Goal: Information Seeking & Learning: Learn about a topic

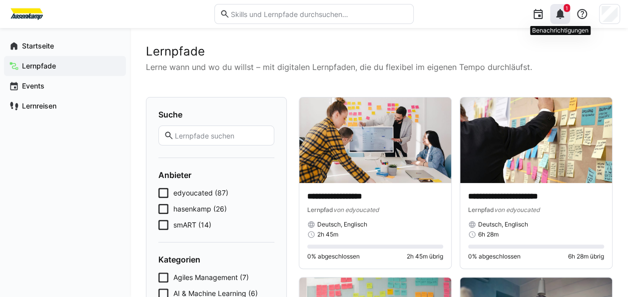
click at [560, 12] on eds-icon at bounding box center [560, 14] width 12 height 12
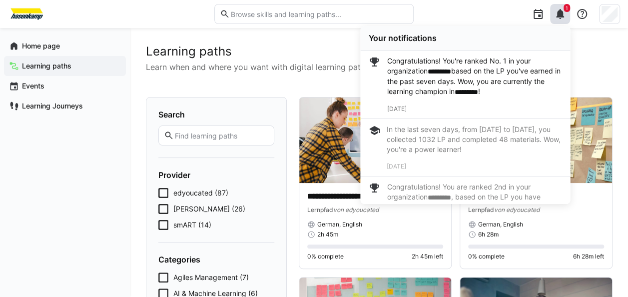
click at [599, 55] on h2 "Learning paths" at bounding box center [379, 51] width 466 height 15
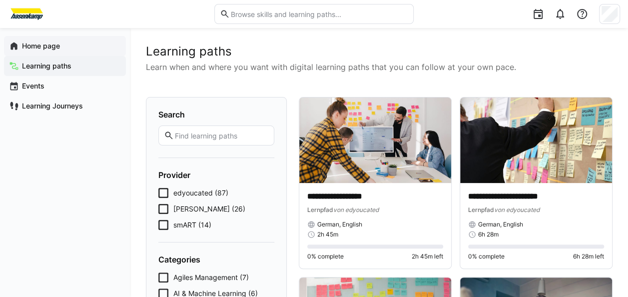
click at [72, 40] on div "Home page" at bounding box center [65, 46] width 122 height 20
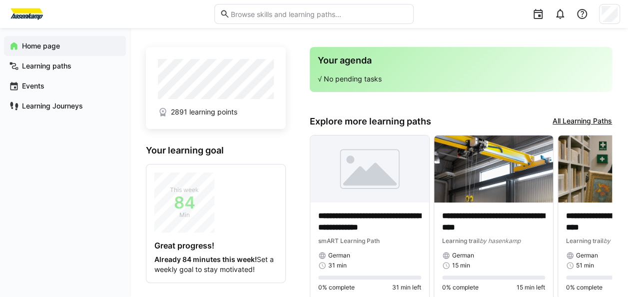
click at [571, 119] on link "All Learning Paths" at bounding box center [582, 121] width 59 height 11
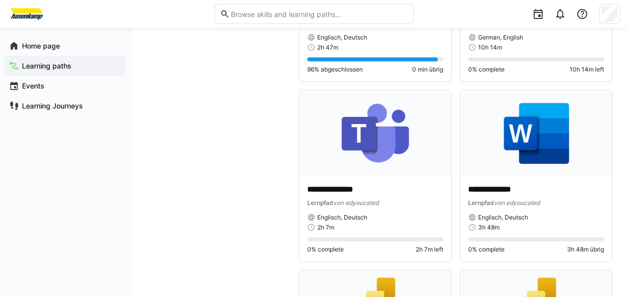
scroll to position [4924, 0]
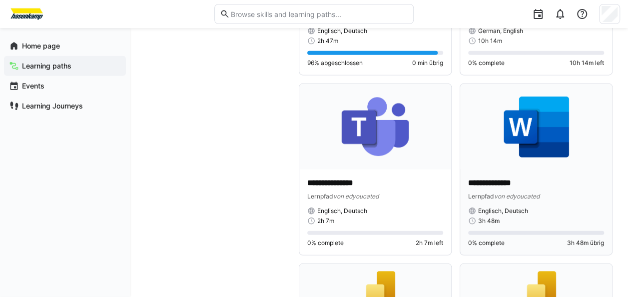
click at [532, 126] on img at bounding box center [536, 126] width 152 height 85
click at [550, 128] on img at bounding box center [536, 126] width 152 height 85
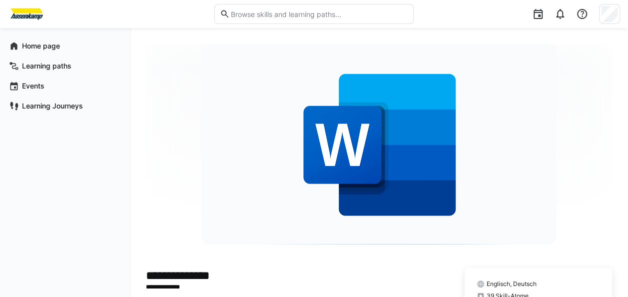
drag, startPoint x: 488, startPoint y: 16, endPoint x: 431, endPoint y: 17, distance: 57.5
drag, startPoint x: 431, startPoint y: 17, endPoint x: 177, endPoint y: 15, distance: 253.8
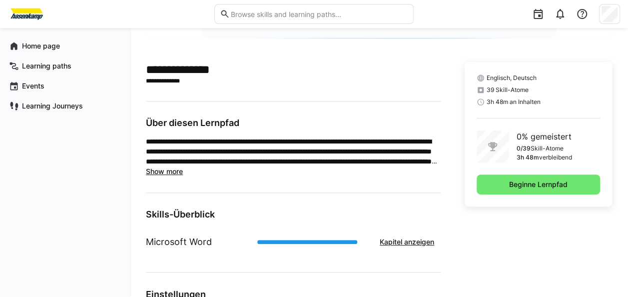
scroll to position [205, 0]
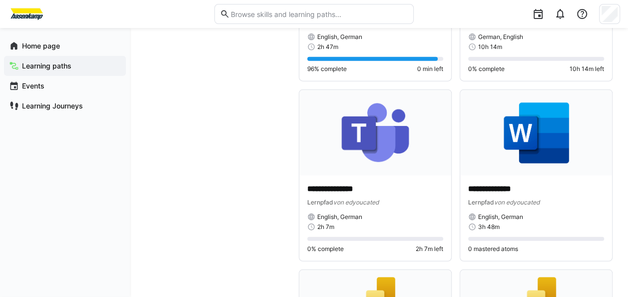
scroll to position [4964, 0]
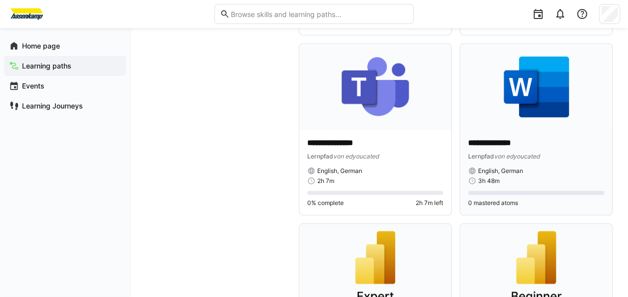
click at [540, 96] on img at bounding box center [536, 86] width 152 height 85
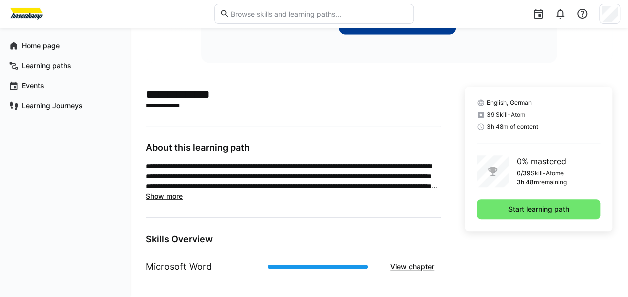
scroll to position [180, 0]
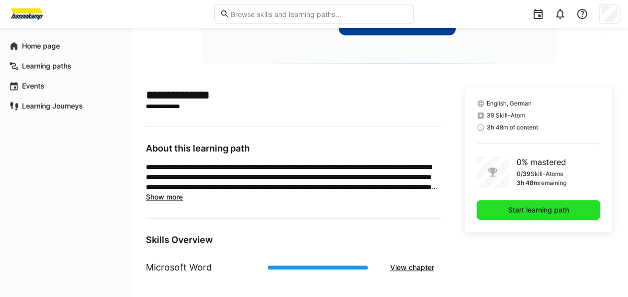
click at [576, 208] on span "Start learning path" at bounding box center [538, 210] width 123 height 20
click at [527, 209] on span "Start learning path" at bounding box center [539, 210] width 64 height 10
click at [522, 210] on span "Start learning path" at bounding box center [539, 210] width 64 height 10
click at [523, 209] on span "Start learning path" at bounding box center [539, 210] width 64 height 10
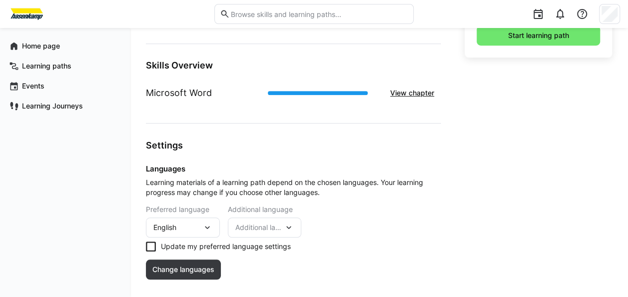
scroll to position [364, 0]
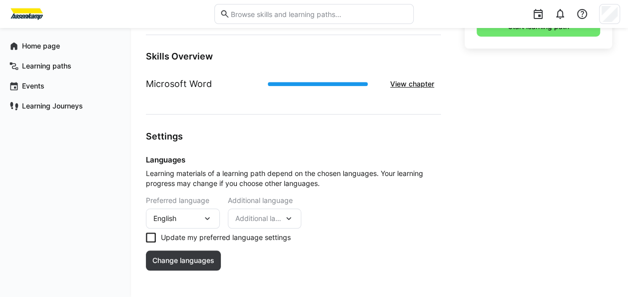
click at [147, 233] on icon at bounding box center [151, 237] width 10 height 10
click at [198, 264] on span "Change languages" at bounding box center [183, 260] width 65 height 10
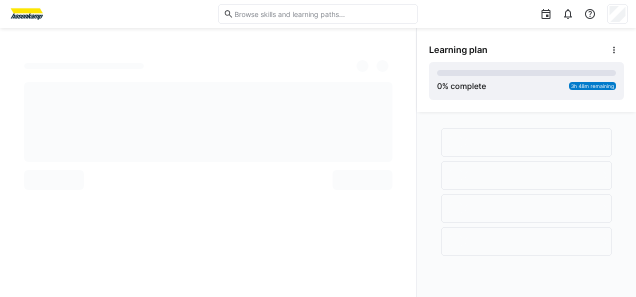
click at [179, 17] on div at bounding box center [109, 14] width 203 height 16
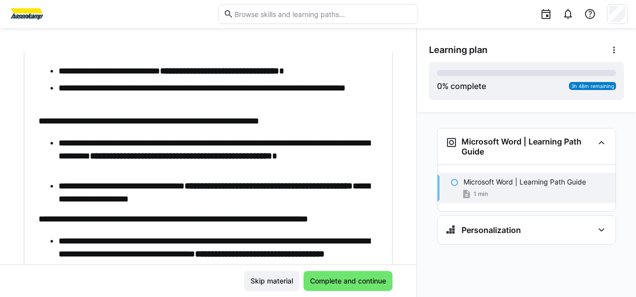
scroll to position [568, 0]
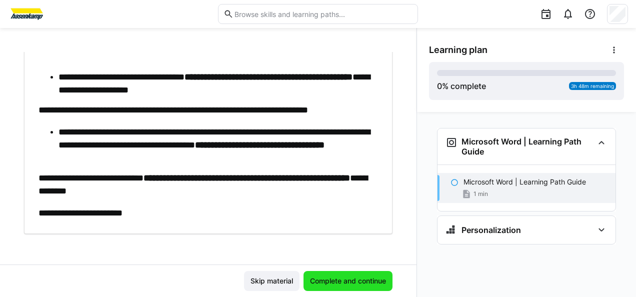
click at [353, 282] on span "Complete and continue" at bounding box center [347, 281] width 79 height 10
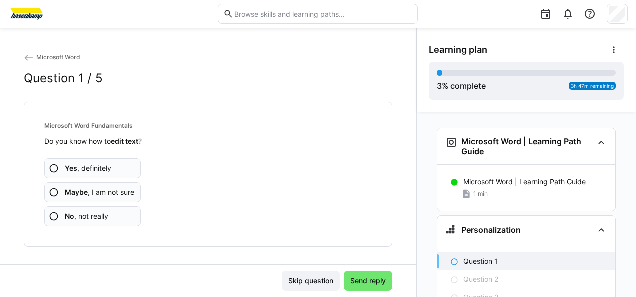
click at [111, 168] on app-assessment-question-radio "Yes , definitely" at bounding box center [92, 168] width 96 height 20
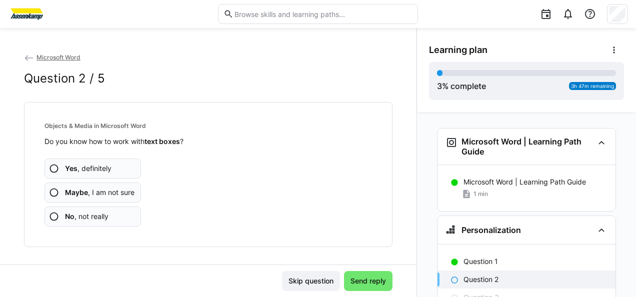
click at [115, 166] on app-assessment-question-radio "Yes , definitely" at bounding box center [92, 168] width 96 height 20
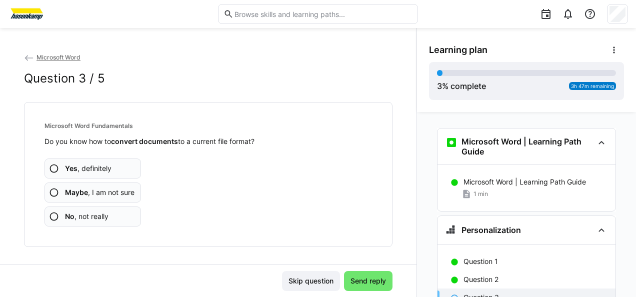
click at [115, 191] on span "Maybe , I am not sure" at bounding box center [99, 192] width 69 height 10
click at [121, 168] on app-assessment-question-radio "Yes , definitely" at bounding box center [92, 168] width 96 height 20
click at [119, 162] on app-assessment-question-radio "Yes , definitely" at bounding box center [92, 168] width 96 height 20
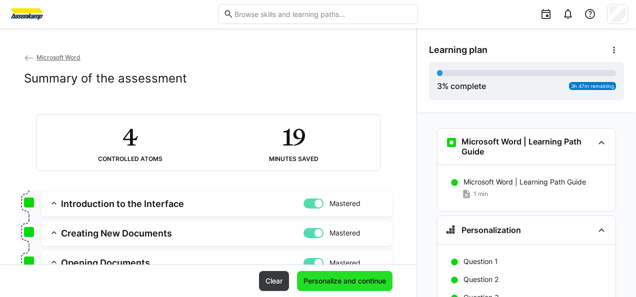
click at [352, 280] on span "Personalize and continue" at bounding box center [344, 281] width 85 height 10
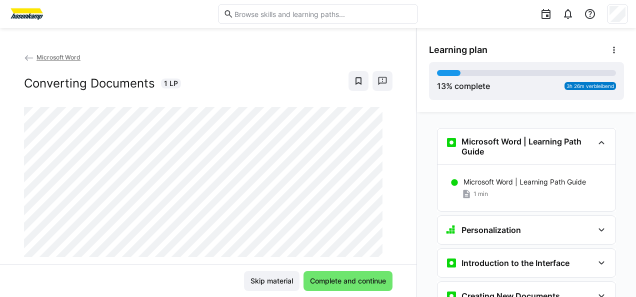
scroll to position [266, 0]
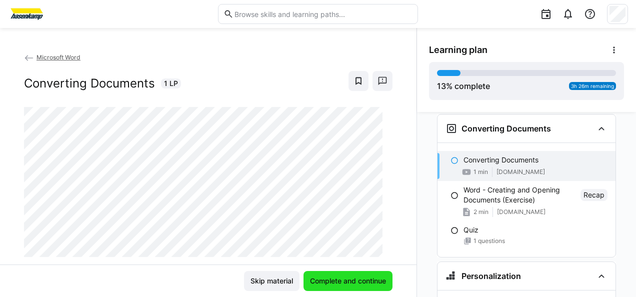
click at [336, 278] on span "Complete and continue" at bounding box center [347, 281] width 79 height 10
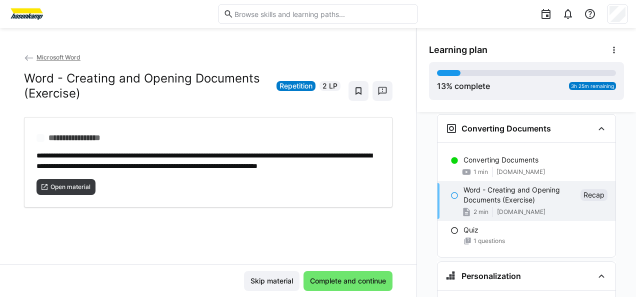
click at [66, 229] on div "**********" at bounding box center [208, 158] width 416 height 212
click at [72, 191] on span "Open material" at bounding box center [70, 187] width 42 height 8
click at [352, 284] on span "Complete and continue" at bounding box center [347, 281] width 79 height 10
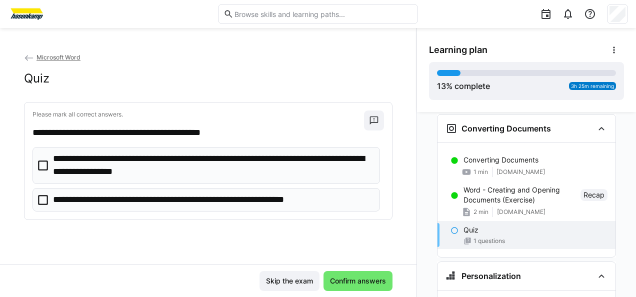
click at [202, 167] on p "**********" at bounding box center [212, 164] width 319 height 25
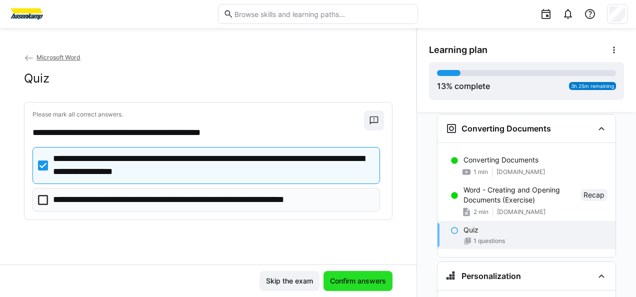
click at [333, 281] on span "Confirm answers" at bounding box center [357, 281] width 59 height 10
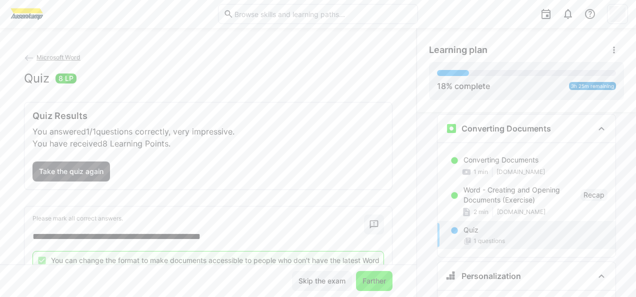
click at [373, 281] on span "Farther" at bounding box center [374, 281] width 26 height 10
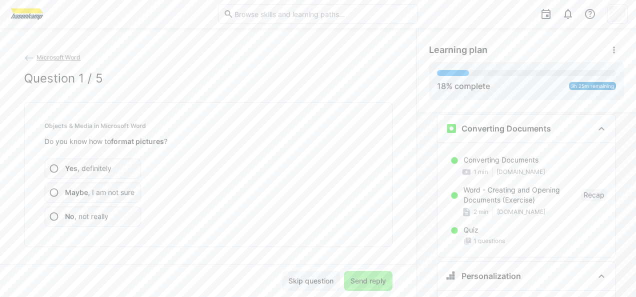
scroll to position [413, 0]
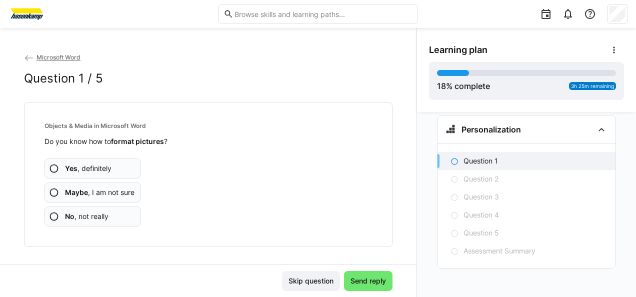
click at [107, 193] on span "Maybe , I am not sure" at bounding box center [99, 192] width 69 height 10
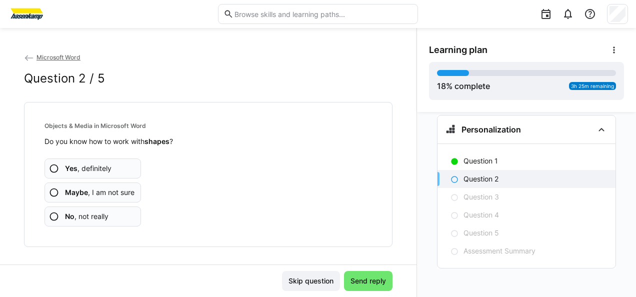
click at [129, 192] on span "Maybe , I am not sure" at bounding box center [99, 192] width 69 height 10
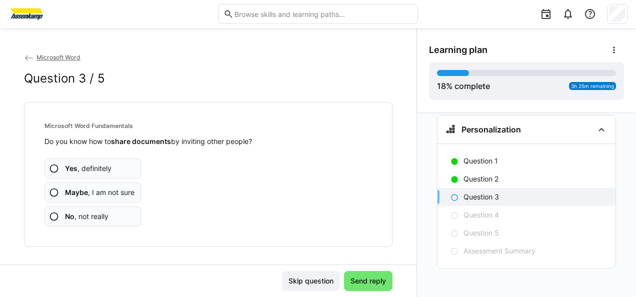
click at [129, 192] on span "Maybe , I am not sure" at bounding box center [99, 192] width 69 height 10
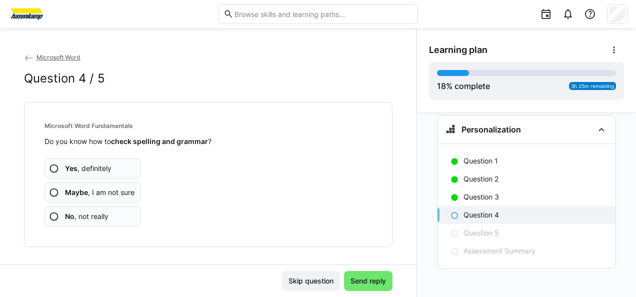
click at [124, 191] on span "Maybe , I am not sure" at bounding box center [99, 192] width 69 height 10
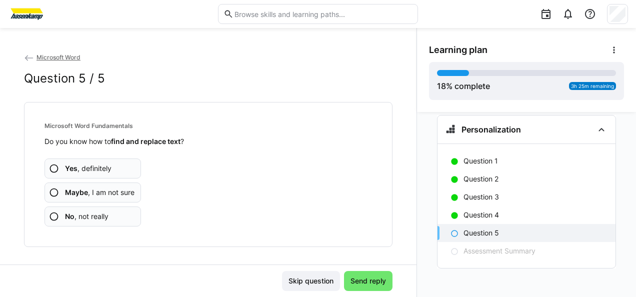
click at [119, 191] on span "Maybe , I am not sure" at bounding box center [99, 192] width 69 height 10
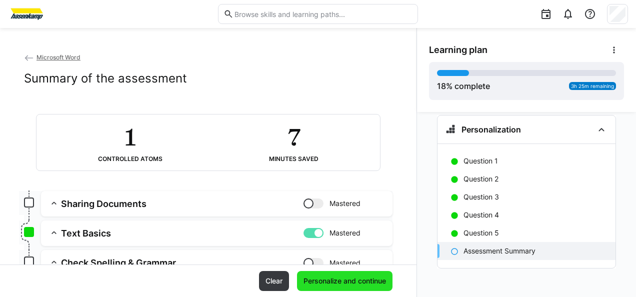
click at [364, 279] on span "Personalize and continue" at bounding box center [344, 281] width 85 height 10
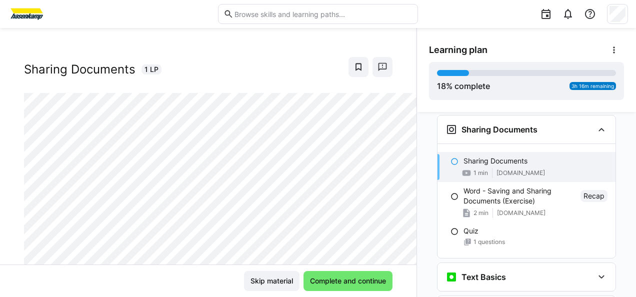
scroll to position [23, 0]
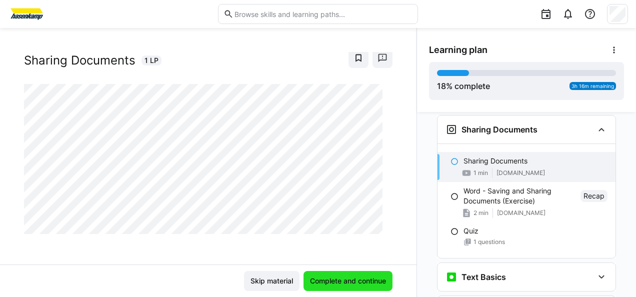
click at [358, 279] on span "Complete and continue" at bounding box center [347, 281] width 79 height 10
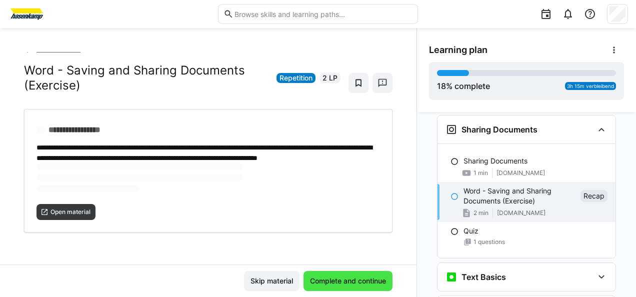
scroll to position [15, 0]
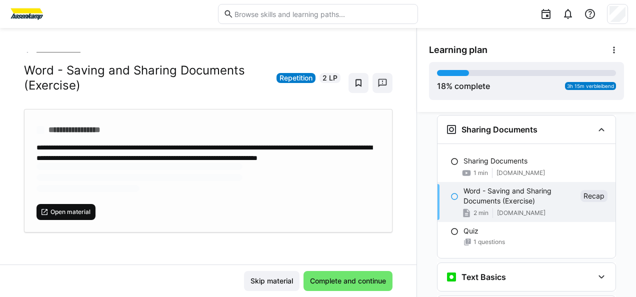
click at [76, 212] on span "Open material" at bounding box center [70, 212] width 42 height 8
click at [81, 212] on span "Open material" at bounding box center [70, 212] width 42 height 8
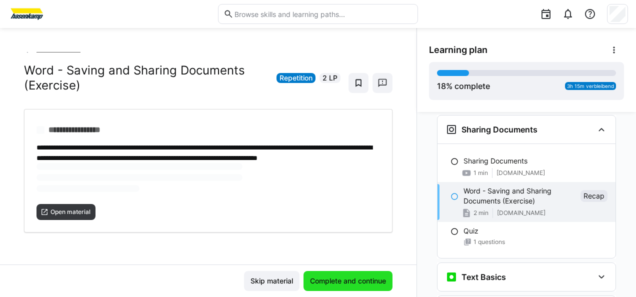
click at [339, 279] on span "Complete and continue" at bounding box center [347, 281] width 79 height 10
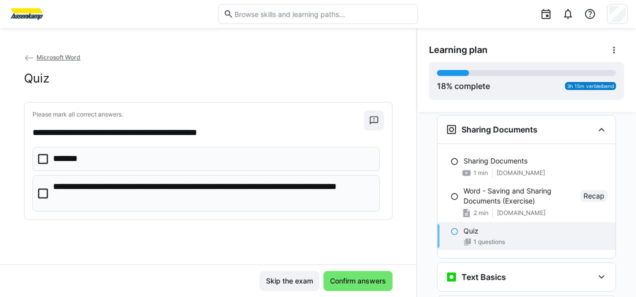
click at [201, 198] on p "**********" at bounding box center [212, 192] width 319 height 25
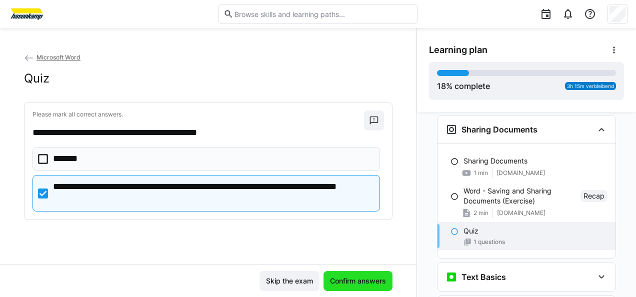
click at [357, 282] on span "Confirm answers" at bounding box center [357, 281] width 59 height 10
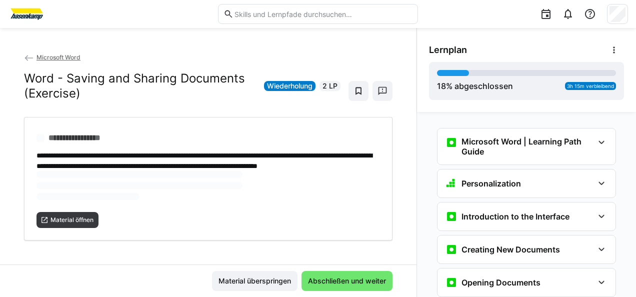
scroll to position [285, 0]
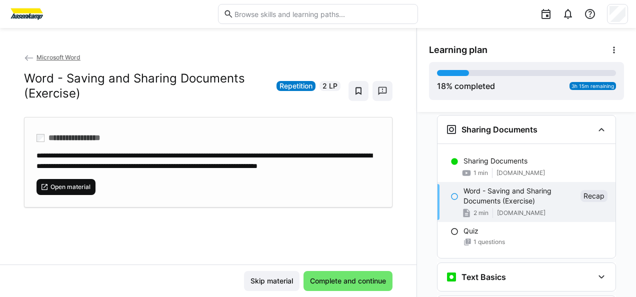
click at [81, 191] on span "Open material" at bounding box center [70, 187] width 42 height 8
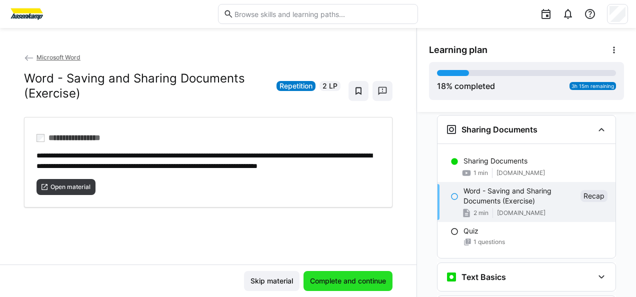
click at [352, 279] on span "Complete and continue" at bounding box center [347, 281] width 79 height 10
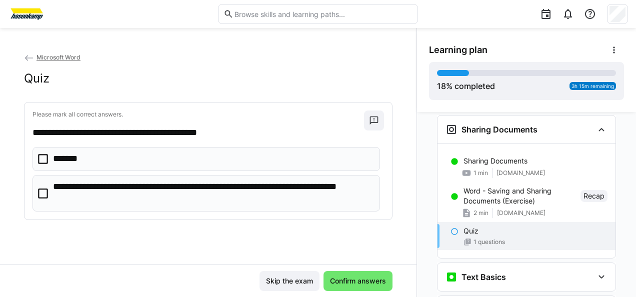
click at [101, 186] on p "**********" at bounding box center [212, 192] width 319 height 25
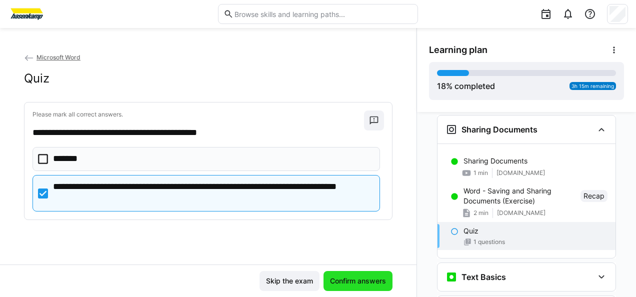
click at [349, 281] on span "Confirm answers" at bounding box center [357, 281] width 59 height 10
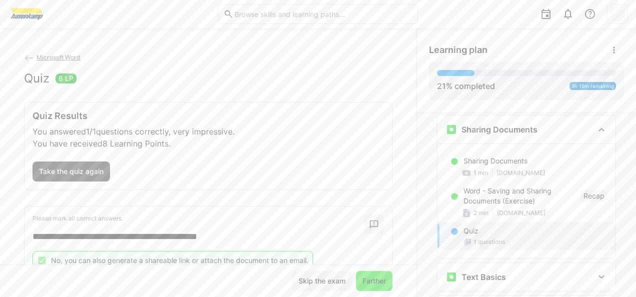
click at [366, 280] on span "Farther" at bounding box center [374, 281] width 26 height 10
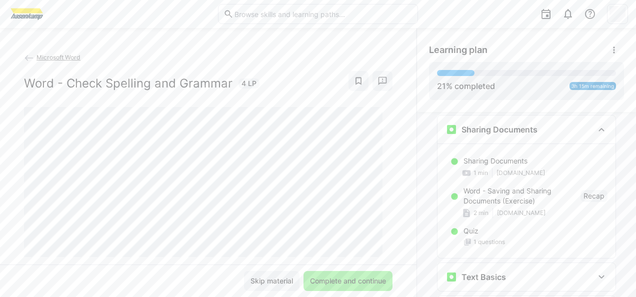
scroll to position [405, 0]
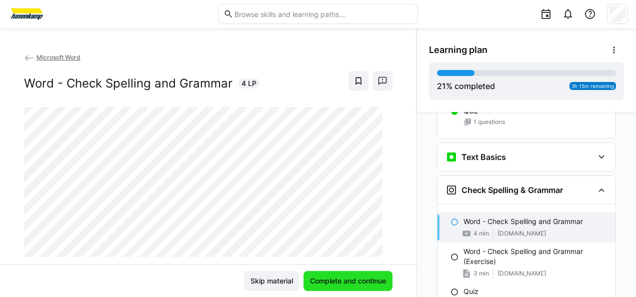
click at [355, 283] on span "Complete and continue" at bounding box center [347, 281] width 79 height 10
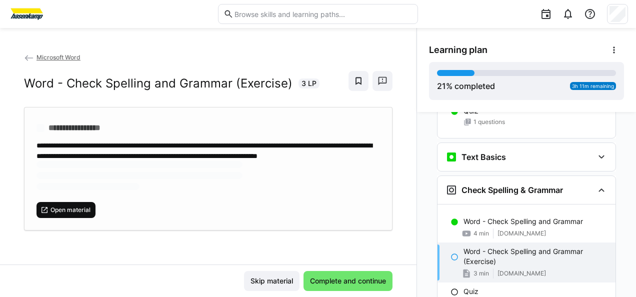
click at [80, 214] on span "Open material" at bounding box center [70, 210] width 42 height 8
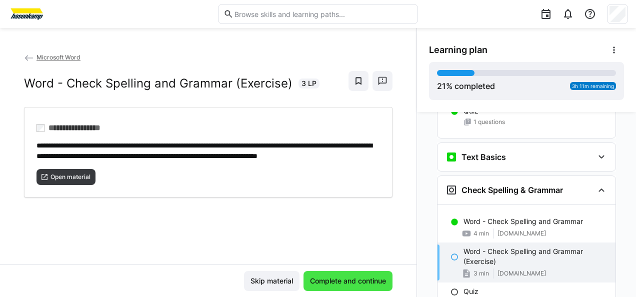
click at [351, 279] on span "Complete and continue" at bounding box center [347, 281] width 79 height 10
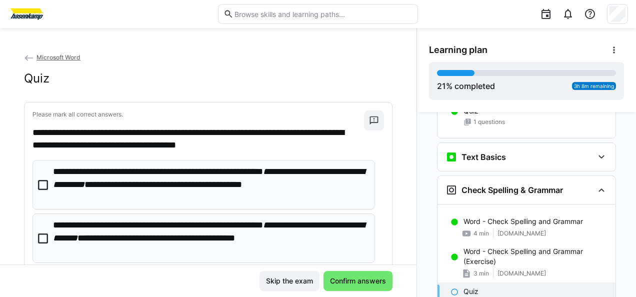
click at [217, 189] on p "**********" at bounding box center [210, 184] width 314 height 38
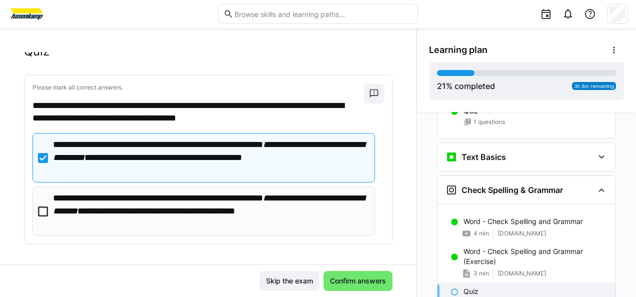
scroll to position [29, 0]
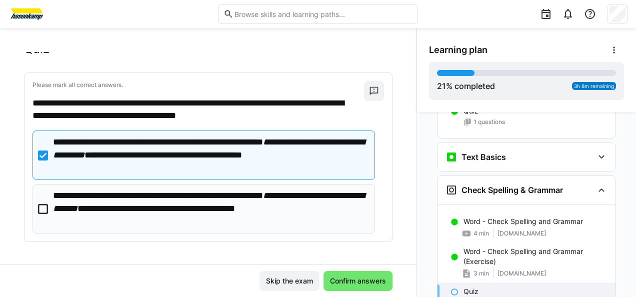
click at [303, 207] on p "**********" at bounding box center [210, 208] width 314 height 38
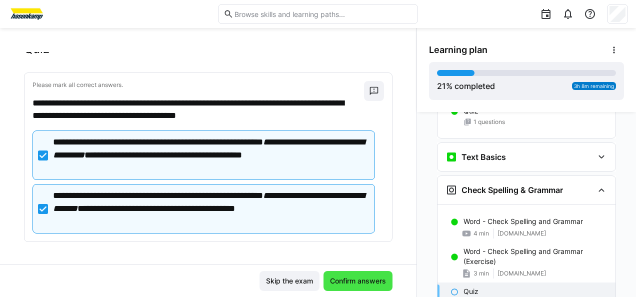
click at [358, 277] on span "Confirm answers" at bounding box center [357, 281] width 59 height 10
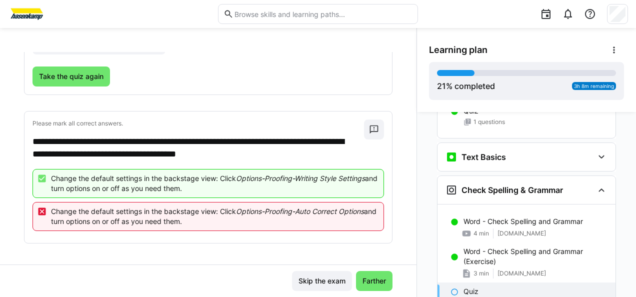
scroll to position [155, 0]
click at [90, 79] on span "Take the quiz again" at bounding box center [70, 76] width 67 height 10
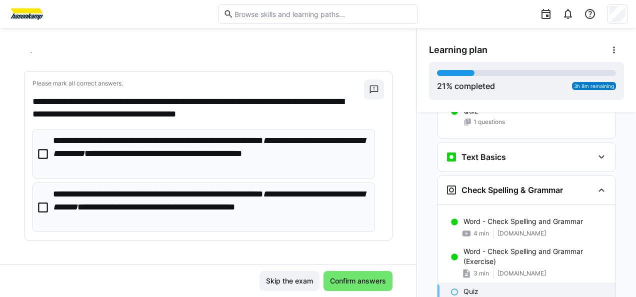
scroll to position [29, 0]
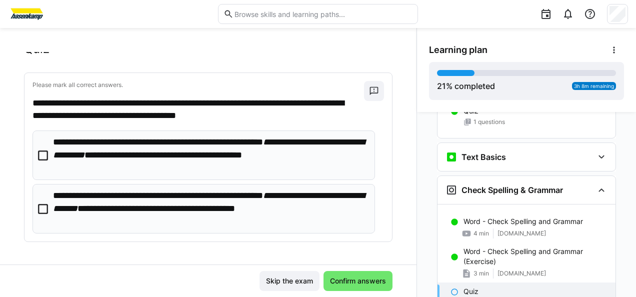
click at [104, 158] on em "**********" at bounding box center [208, 148] width 311 height 22
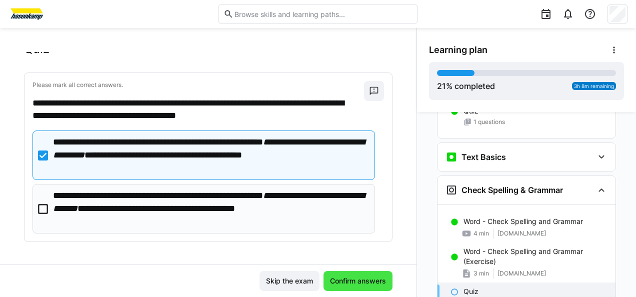
click at [344, 282] on span "Confirm answers" at bounding box center [357, 281] width 59 height 10
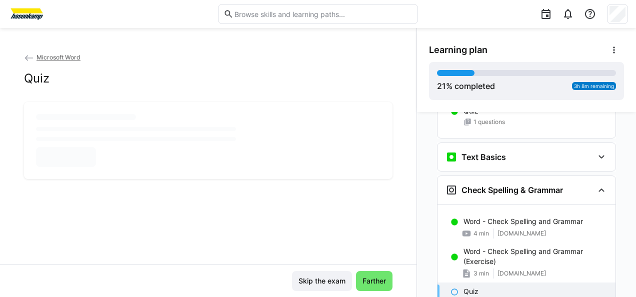
scroll to position [0, 0]
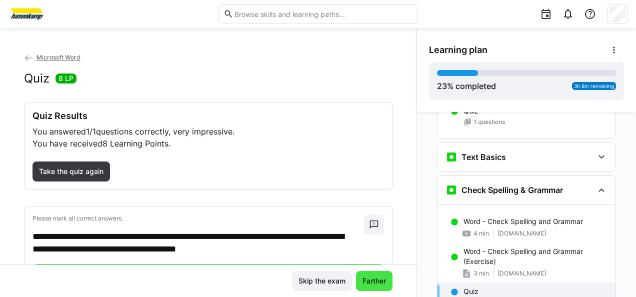
click at [379, 284] on span "Farther" at bounding box center [374, 281] width 26 height 10
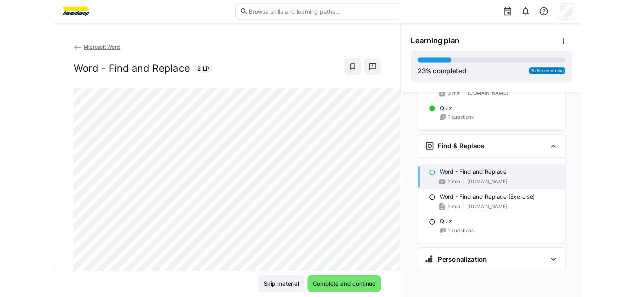
scroll to position [561, 0]
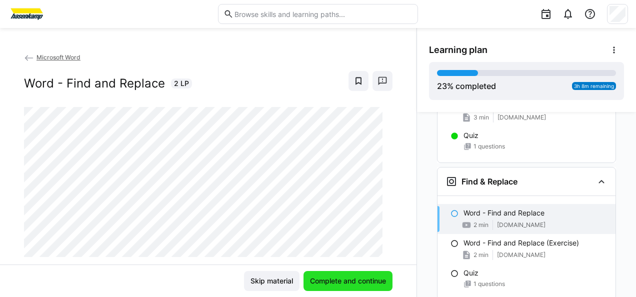
click at [331, 285] on span "Complete and continue" at bounding box center [347, 281] width 79 height 10
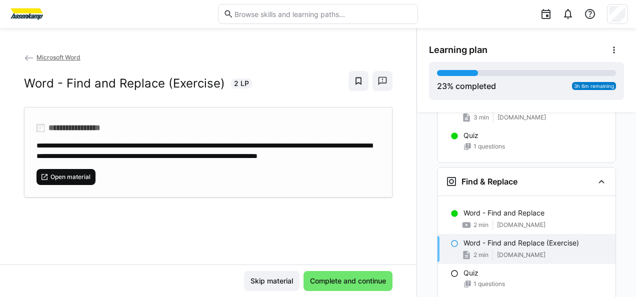
click at [83, 181] on span "Open material" at bounding box center [70, 177] width 42 height 8
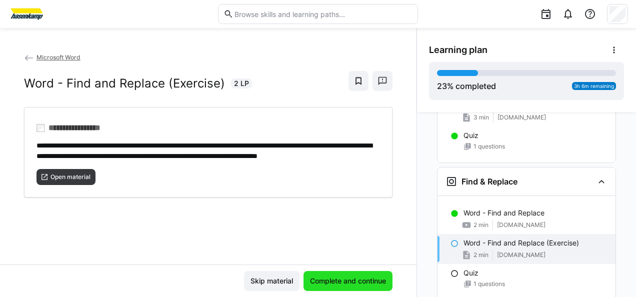
click at [357, 282] on span "Complete and continue" at bounding box center [347, 281] width 79 height 10
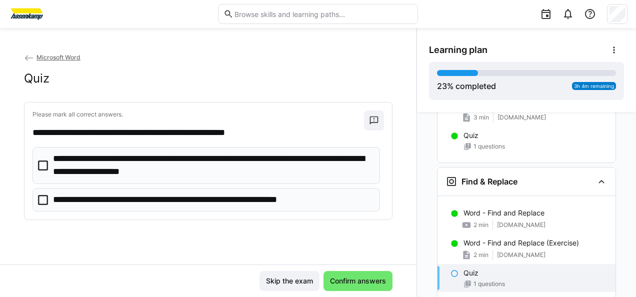
click at [188, 158] on p "**********" at bounding box center [212, 164] width 319 height 25
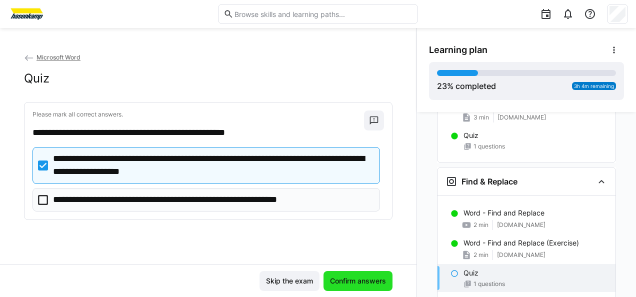
click at [351, 278] on span "Confirm answers" at bounding box center [357, 281] width 59 height 10
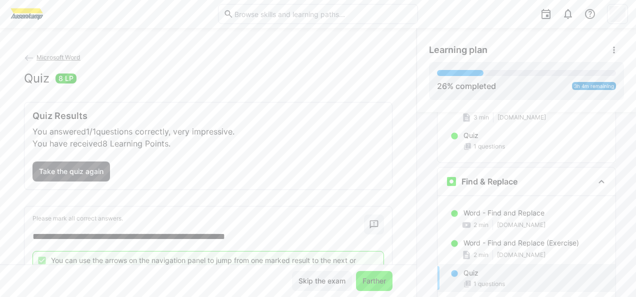
click at [370, 285] on span "Farther" at bounding box center [374, 281] width 26 height 10
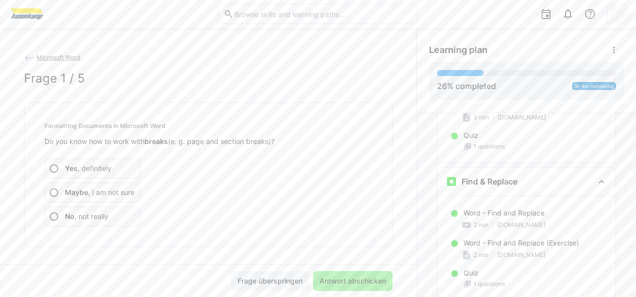
scroll to position [624, 0]
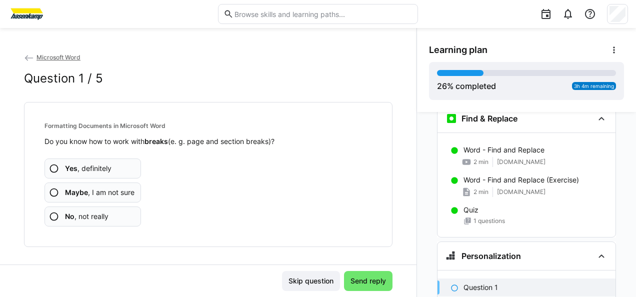
click at [129, 189] on span "Maybe , I am not sure" at bounding box center [99, 192] width 69 height 10
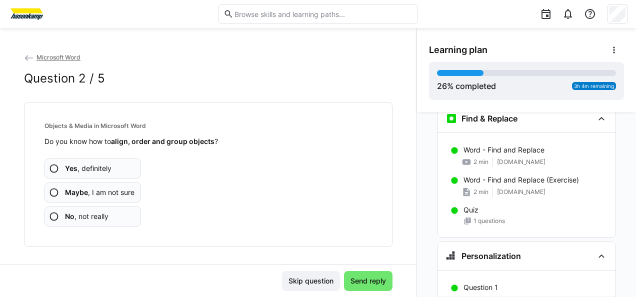
click at [124, 190] on span "Maybe , I am not sure" at bounding box center [99, 192] width 69 height 10
click at [120, 195] on span "Maybe , I am not sure" at bounding box center [99, 192] width 69 height 10
click at [127, 196] on span "Maybe , I am not sure" at bounding box center [99, 192] width 69 height 10
click at [115, 189] on span "Maybe , I am not sure" at bounding box center [99, 192] width 69 height 10
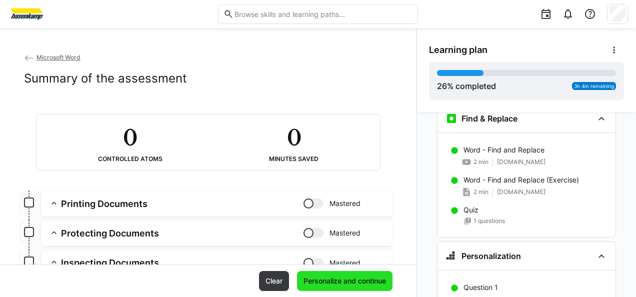
click at [355, 281] on span "Personalize and continue" at bounding box center [344, 281] width 85 height 10
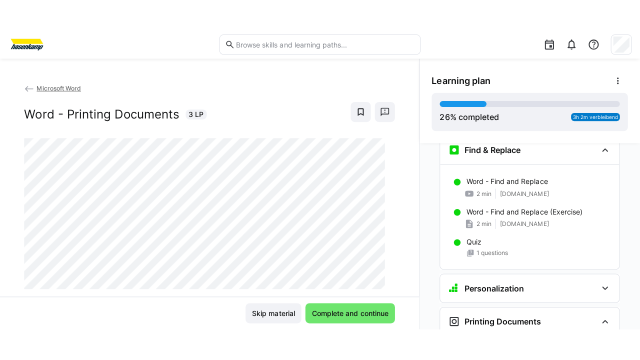
scroll to position [781, 0]
